Goal: Task Accomplishment & Management: Use online tool/utility

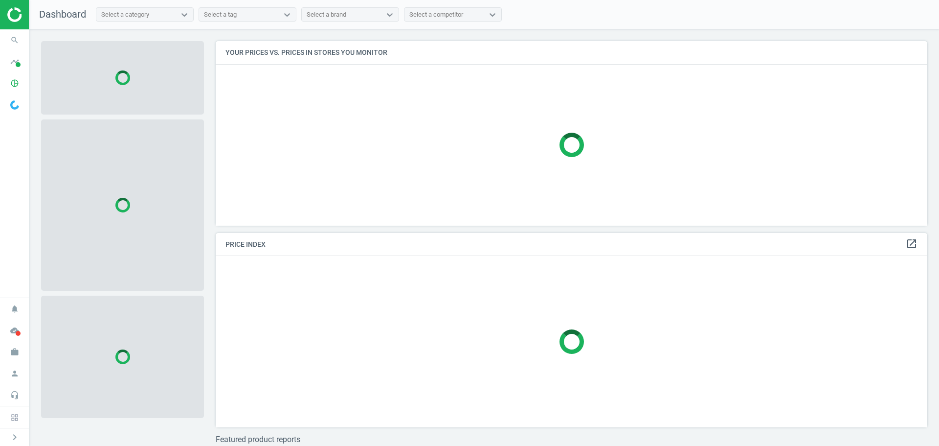
scroll to position [199, 720]
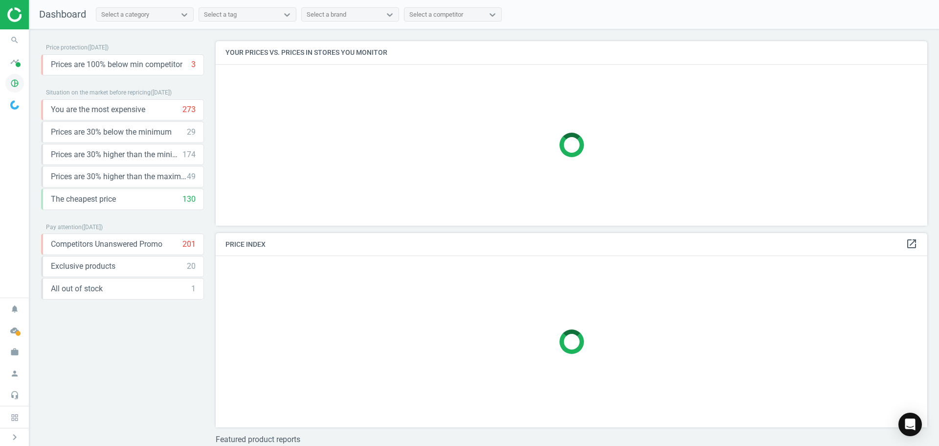
click at [13, 82] on icon "pie_chart_outlined" at bounding box center [14, 83] width 19 height 19
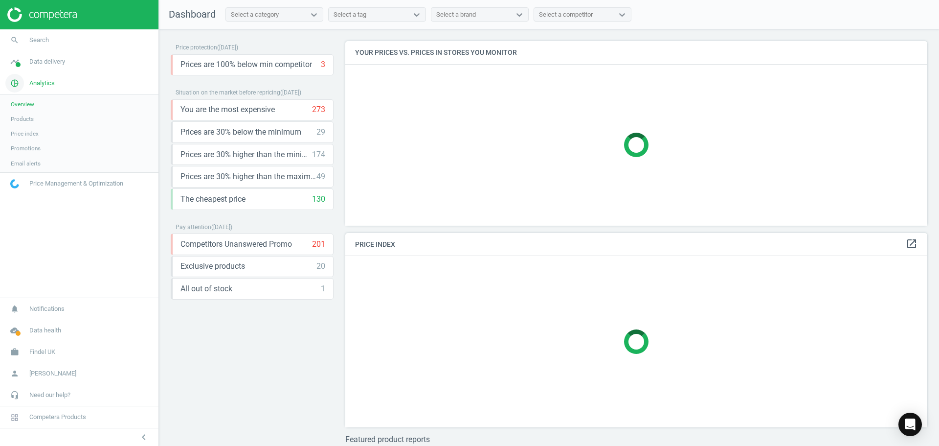
scroll to position [199, 590]
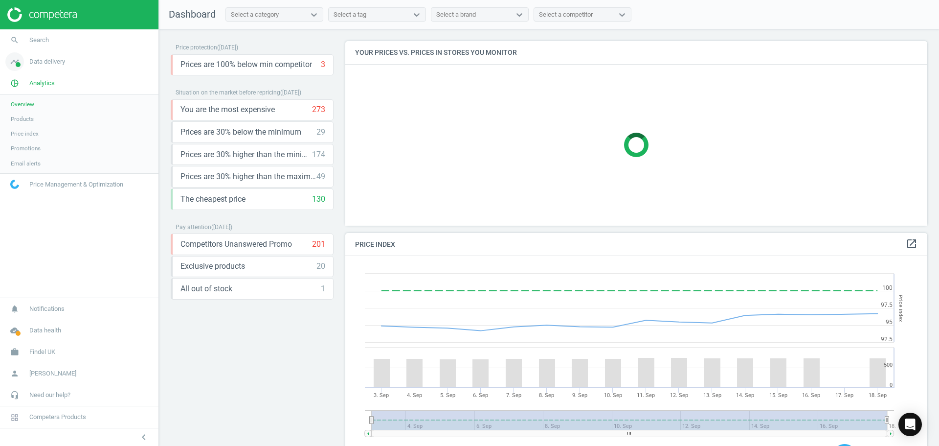
click at [44, 67] on link "timeline Data delivery" at bounding box center [79, 62] width 159 height 22
click at [23, 114] on span "Matches" at bounding box center [22, 112] width 22 height 8
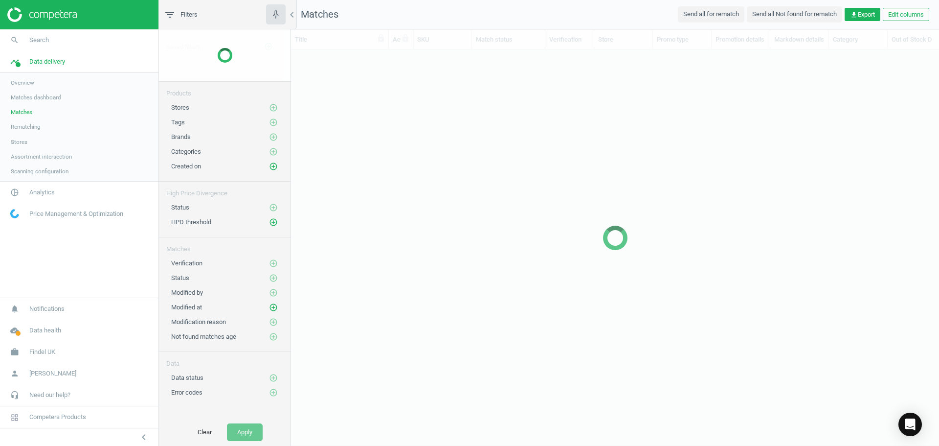
scroll to position [363, 641]
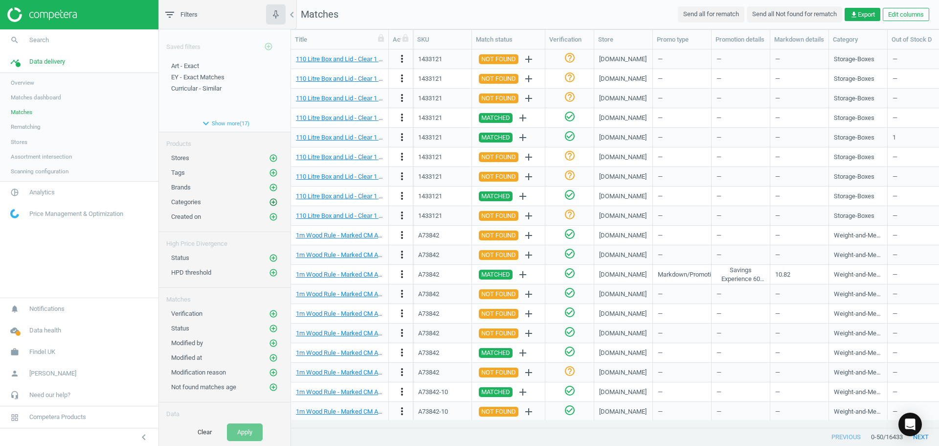
click at [269, 200] on icon "add_circle_outline" at bounding box center [273, 202] width 9 height 9
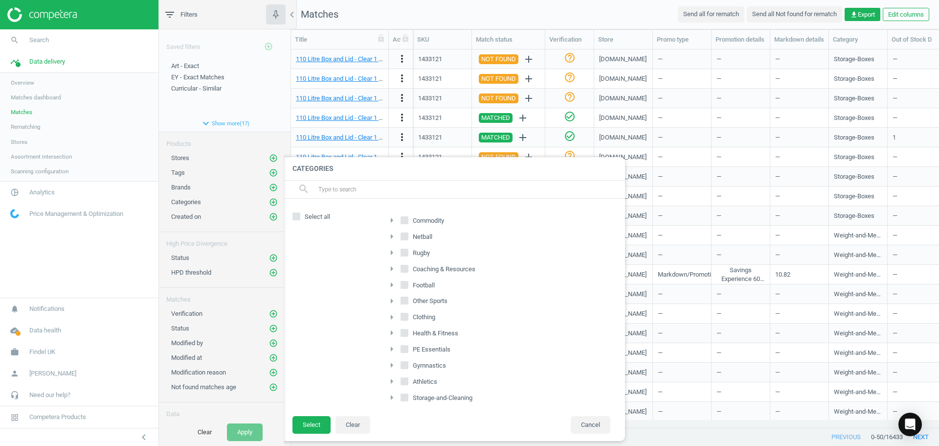
click at [394, 220] on icon "arrow_right" at bounding box center [392, 220] width 12 height 12
click at [408, 301] on input "Early-Years" at bounding box center [410, 300] width 6 height 6
checkbox input "true"
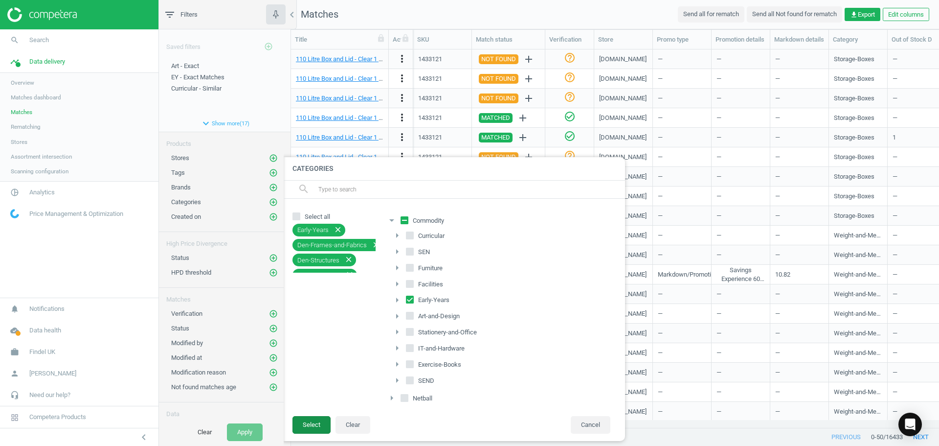
click at [319, 423] on button "Select" at bounding box center [312, 425] width 38 height 18
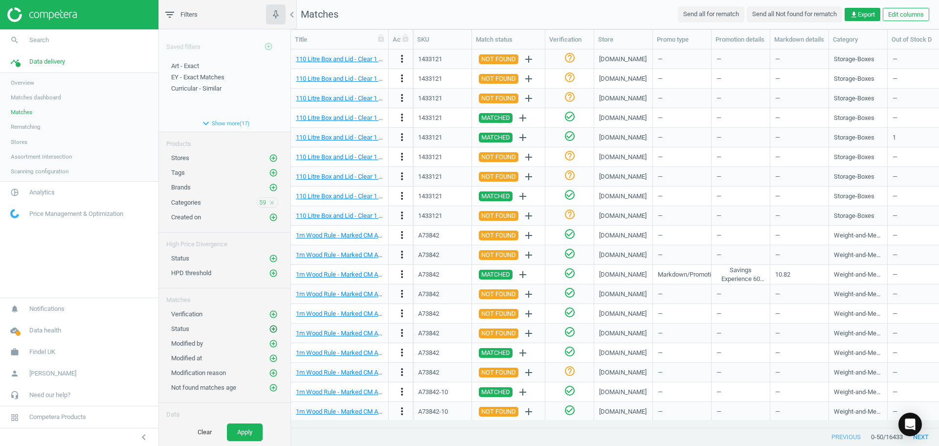
click at [269, 328] on icon "add_circle_outline" at bounding box center [273, 328] width 9 height 9
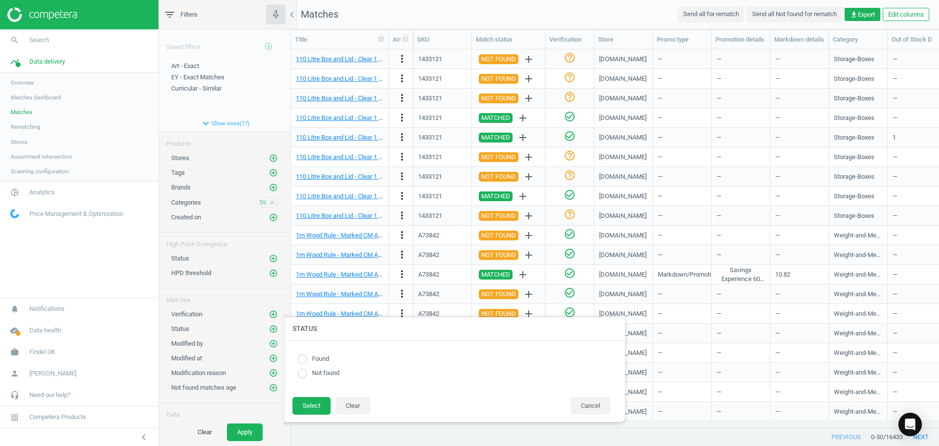
click at [303, 361] on input "radio" at bounding box center [303, 359] width 10 height 10
radio input "true"
click at [305, 408] on button "Select" at bounding box center [312, 406] width 38 height 18
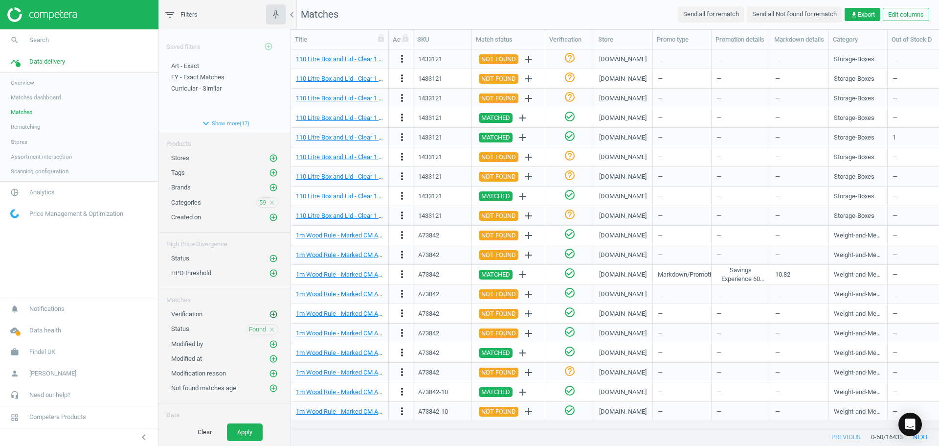
click at [269, 314] on icon "add_circle_outline" at bounding box center [273, 314] width 9 height 9
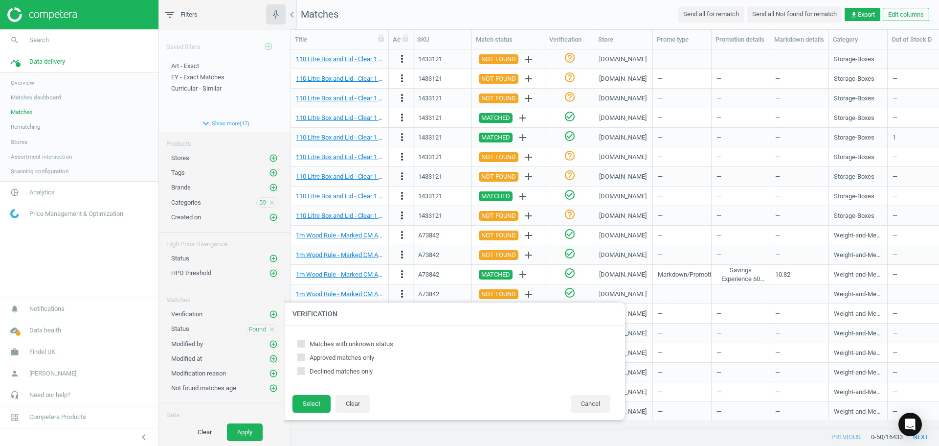
click at [299, 342] on input "Matches with unknown status" at bounding box center [301, 343] width 6 height 6
checkbox input "true"
click at [309, 403] on button "Select" at bounding box center [312, 404] width 38 height 18
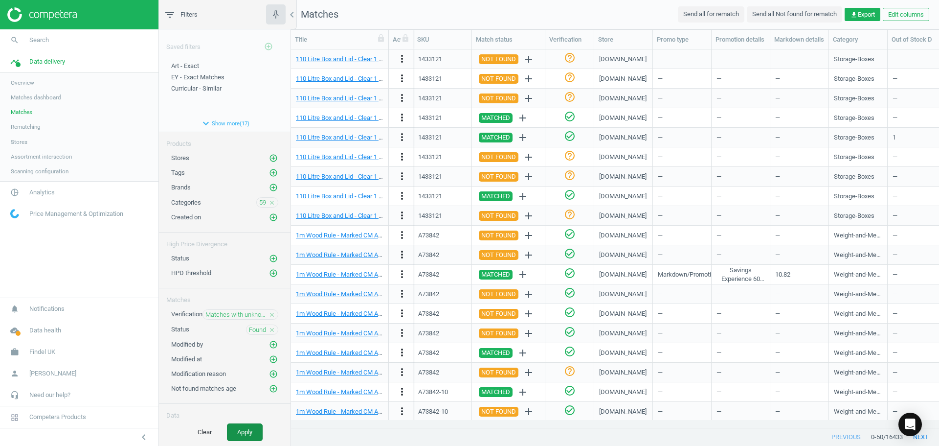
click at [256, 427] on button "Apply" at bounding box center [245, 432] width 36 height 18
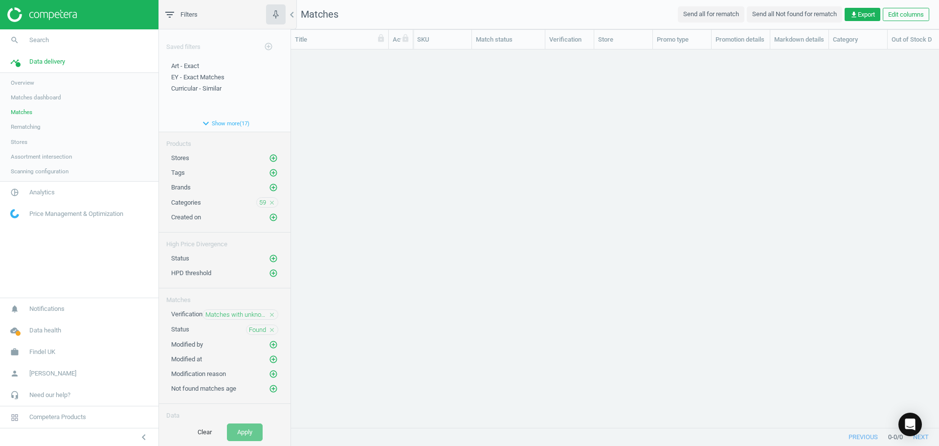
click at [26, 111] on span "Matches" at bounding box center [22, 112] width 22 height 8
